Goal: Find specific page/section: Find specific page/section

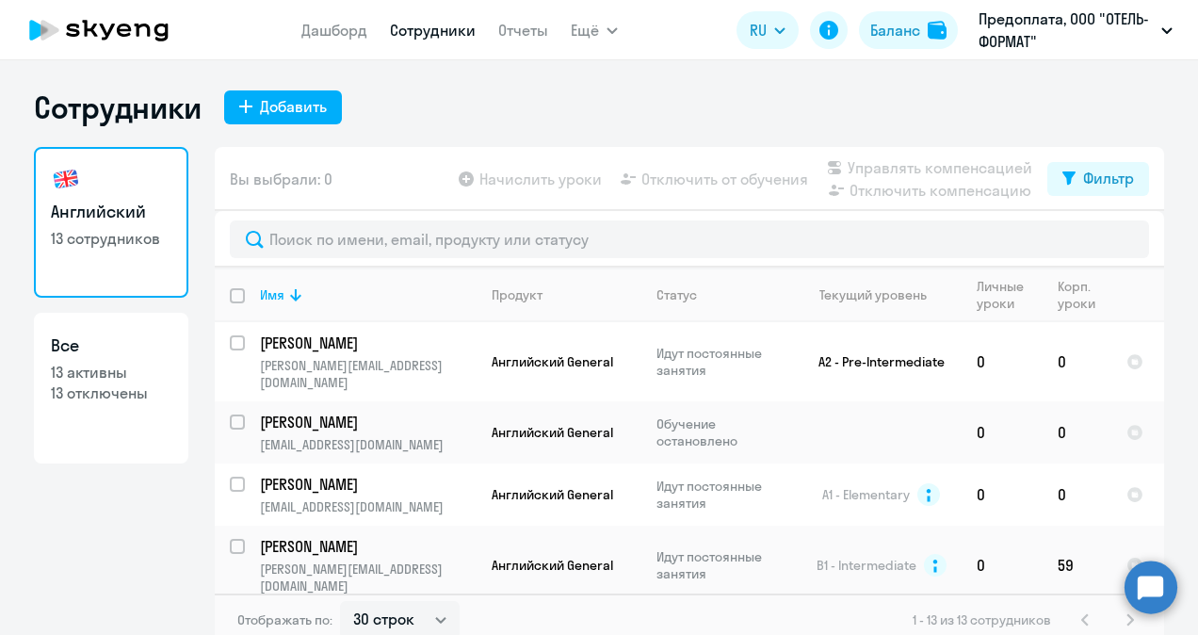
select select "30"
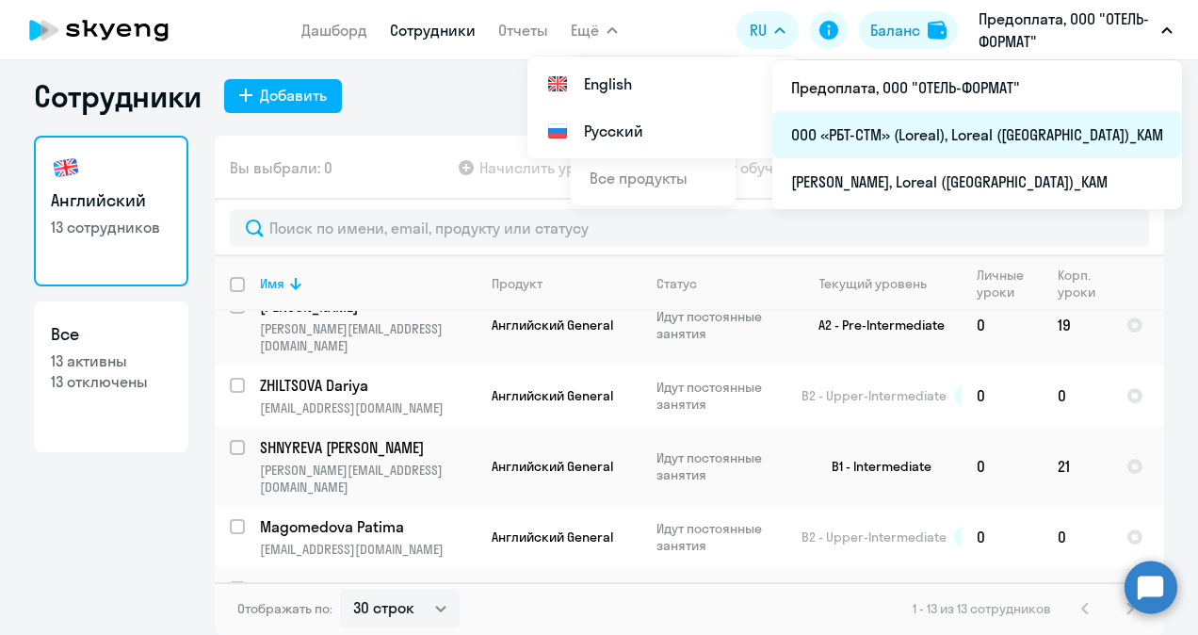
click at [968, 134] on li "ООО «РБТ-СТМ» (Loreal), Loreal ([GEOGRAPHIC_DATA])_KAM" at bounding box center [978, 134] width 410 height 47
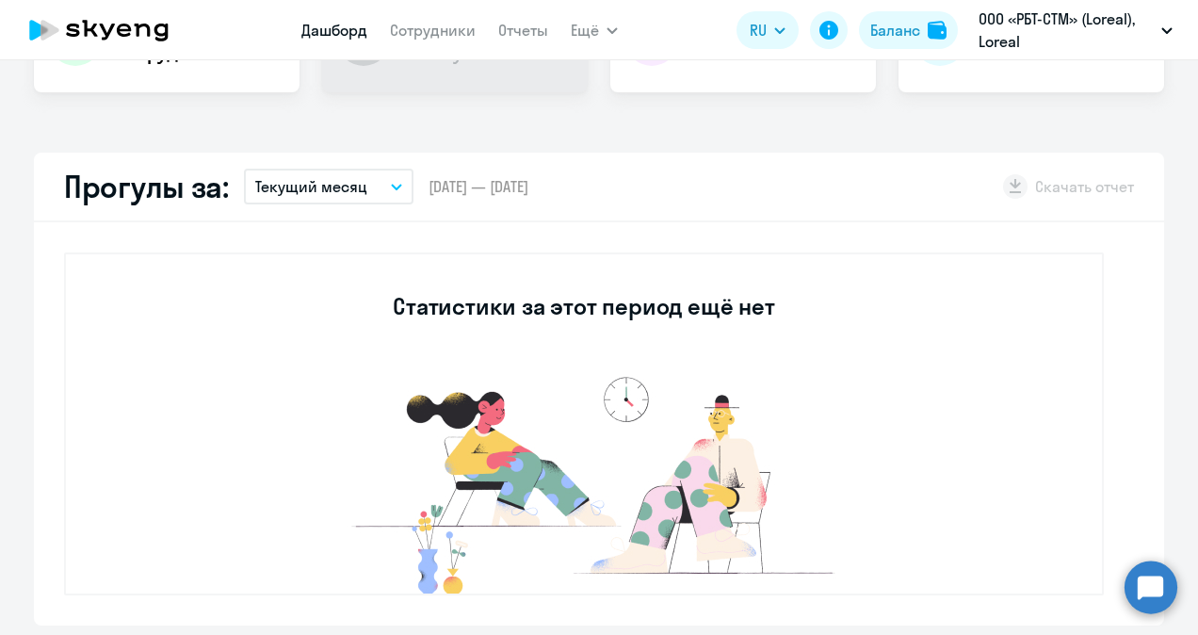
scroll to position [577, 0]
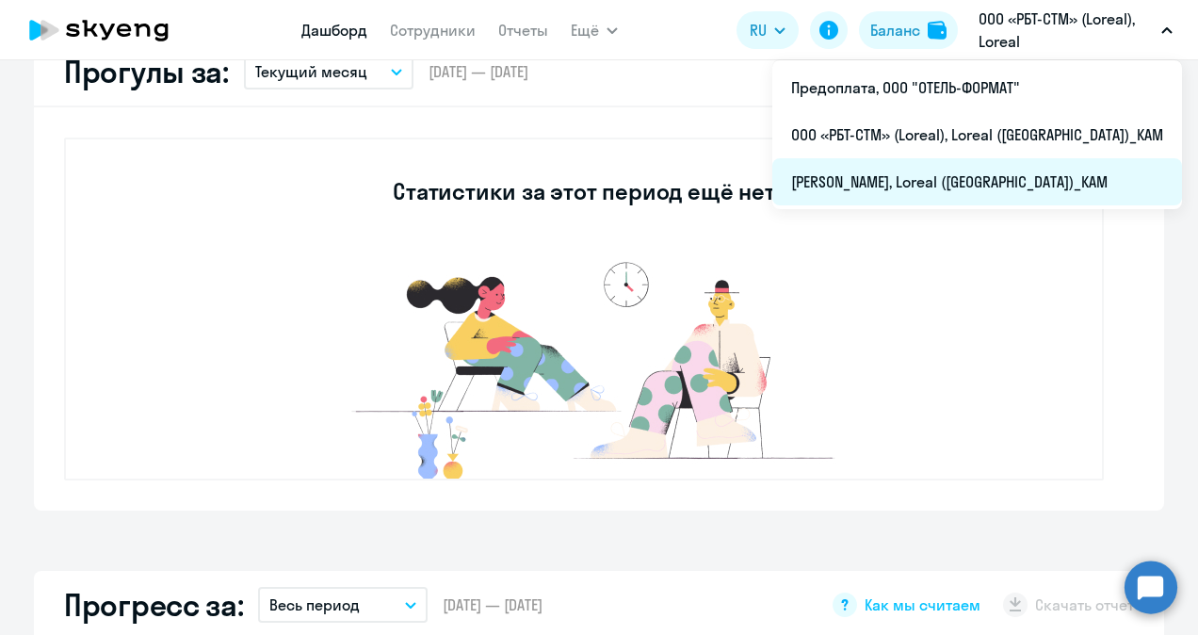
click at [966, 177] on li "[PERSON_NAME], Loreal ([GEOGRAPHIC_DATA])_KAM" at bounding box center [978, 181] width 410 height 47
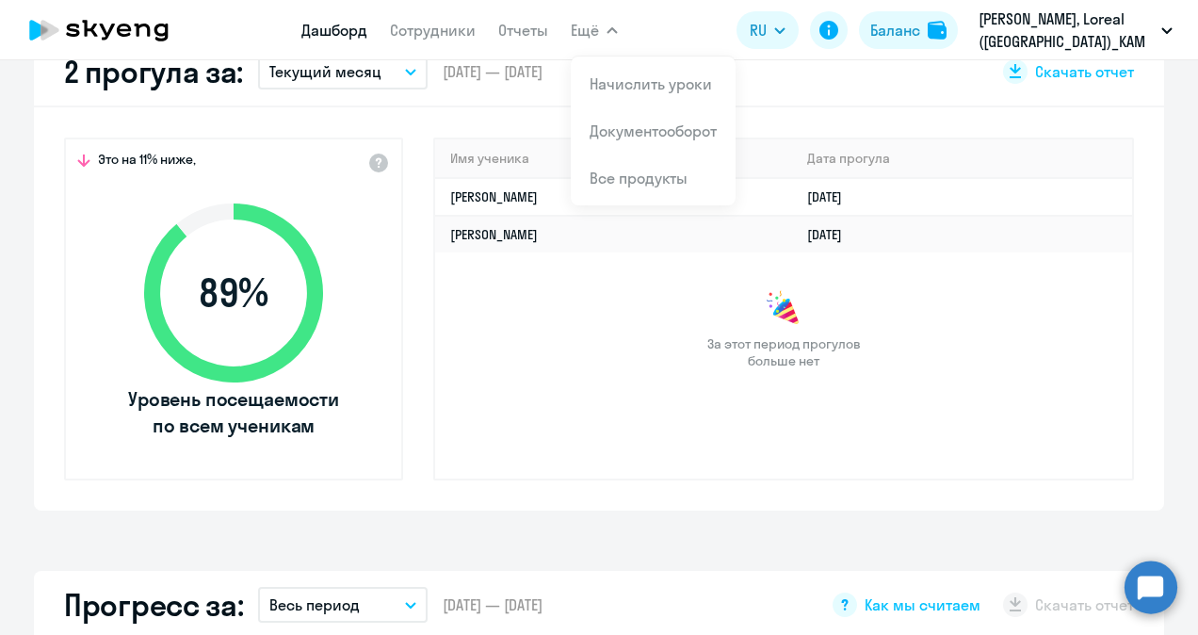
select select "30"
click at [460, 26] on link "Сотрудники" at bounding box center [433, 30] width 86 height 19
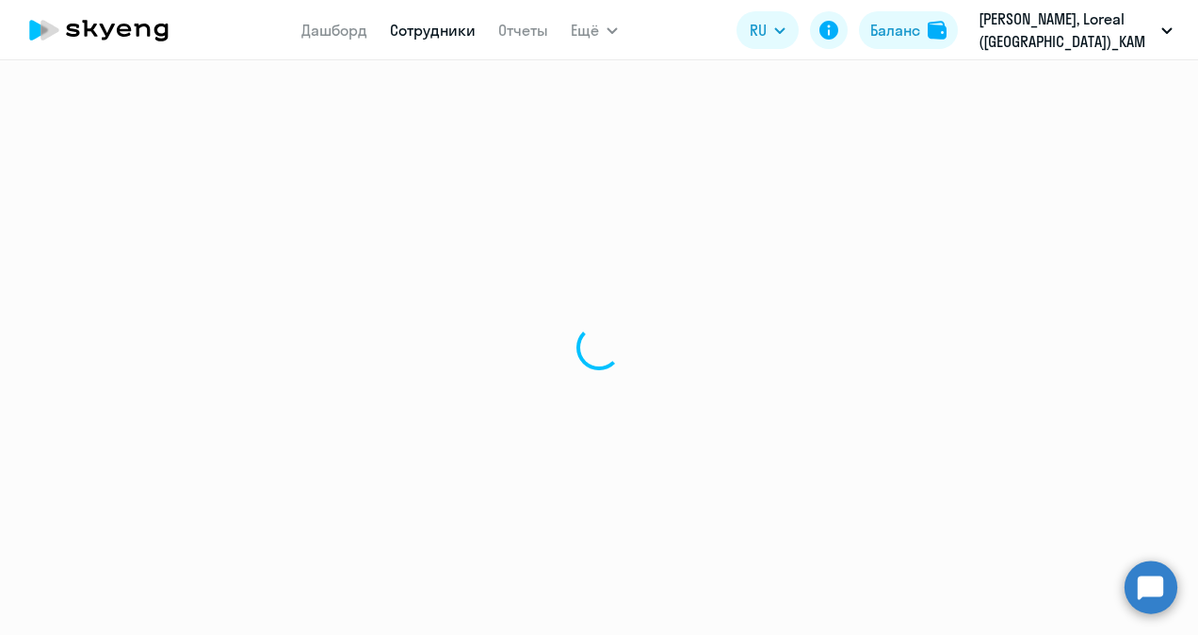
select select "30"
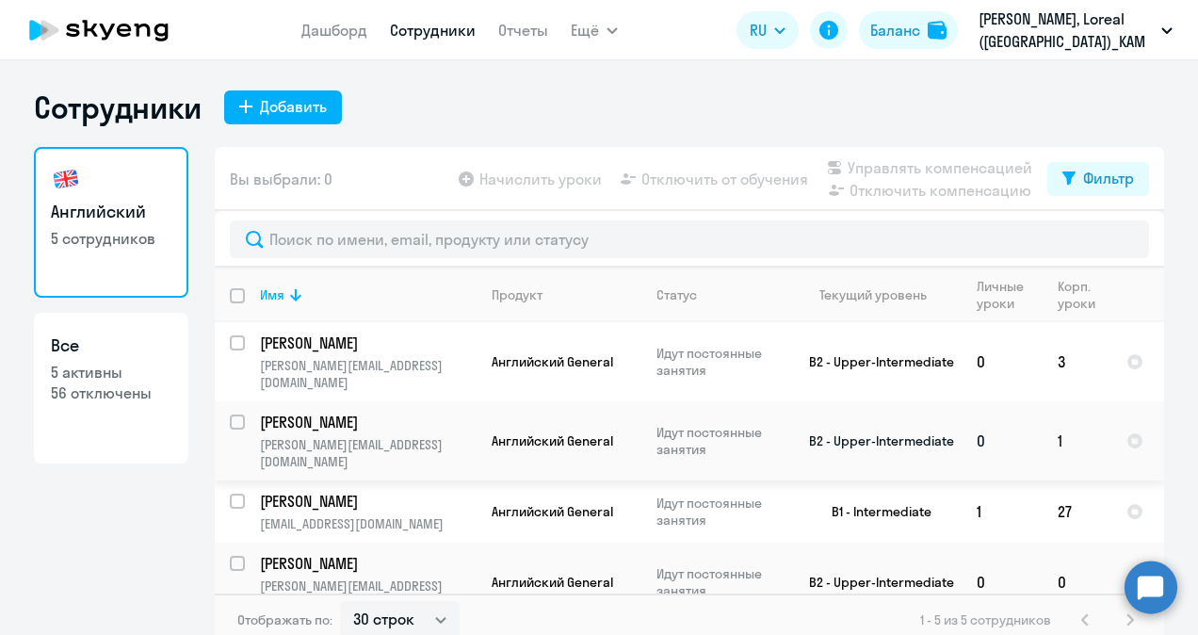
scroll to position [36, 0]
